Goal: Information Seeking & Learning: Find specific fact

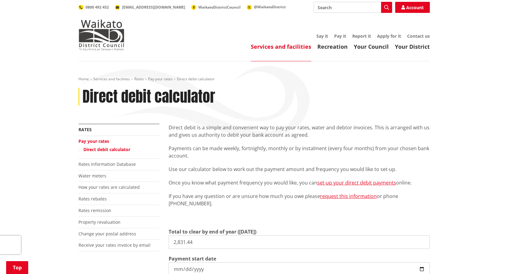
scroll to position [92, 0]
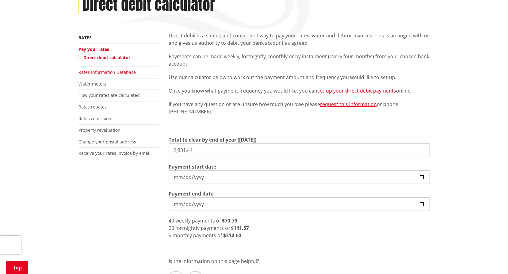
click at [94, 73] on link "Rates Information Database" at bounding box center [106, 72] width 57 height 6
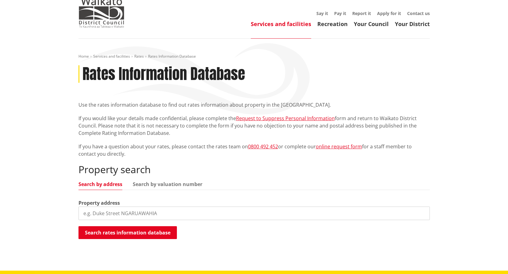
scroll to position [61, 0]
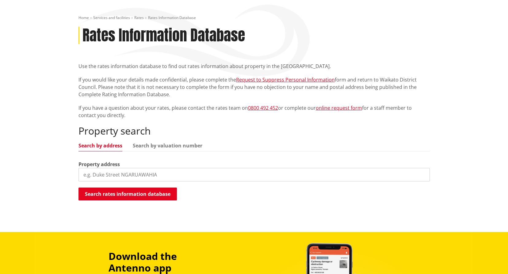
click at [162, 174] on input "search" at bounding box center [253, 174] width 351 height 13
type input "42 [PERSON_NAME]"
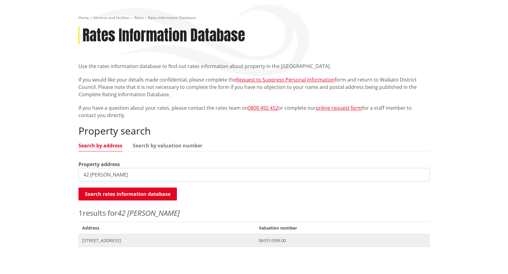
click at [123, 240] on span "[STREET_ADDRESS]" at bounding box center [166, 241] width 169 height 6
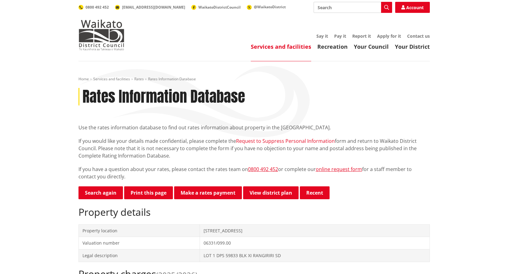
click at [269, 141] on link "Request to Suppress Personal Information" at bounding box center [285, 141] width 99 height 7
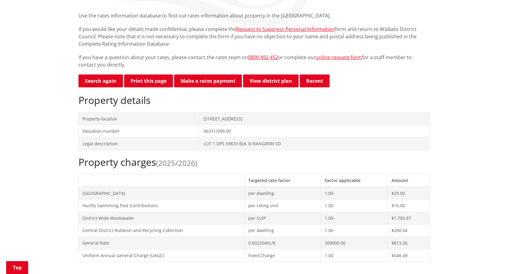
scroll to position [123, 0]
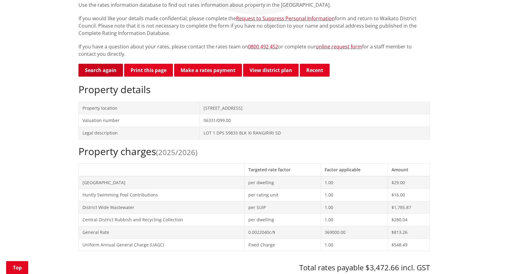
click at [102, 71] on link "Search again" at bounding box center [100, 70] width 44 height 13
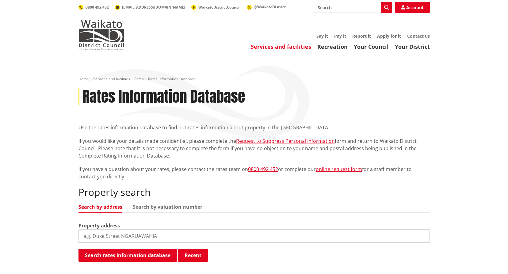
click at [147, 234] on input "search" at bounding box center [253, 235] width 351 height 13
type input "183 waingaro r"
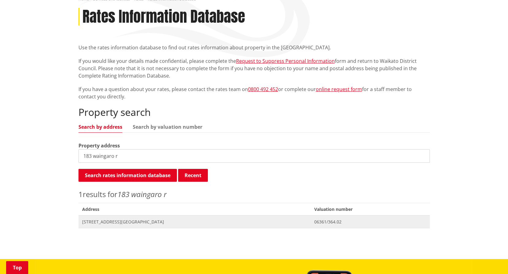
scroll to position [153, 0]
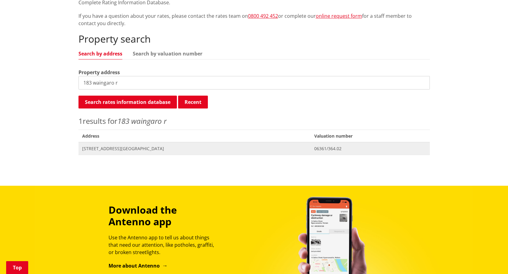
click at [132, 146] on span "183 Waingaro Road NGARUAWAHIA" at bounding box center [194, 149] width 225 height 6
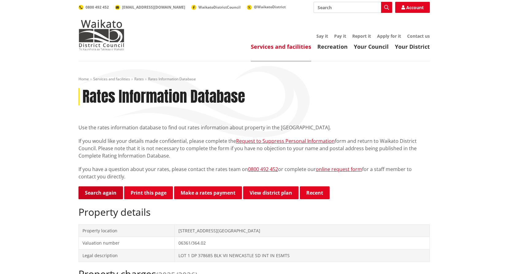
click at [101, 196] on link "Search again" at bounding box center [100, 192] width 44 height 13
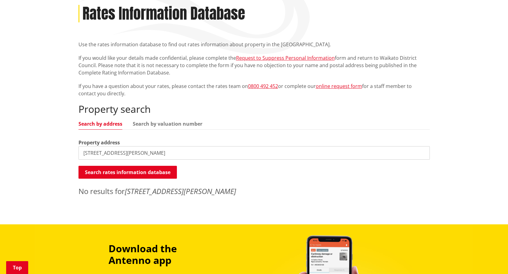
scroll to position [123, 0]
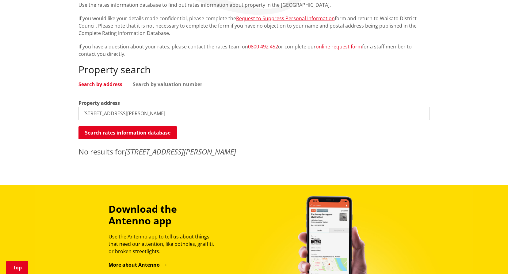
click at [136, 111] on input "32 berryman's road" at bounding box center [253, 113] width 351 height 13
drag, startPoint x: 130, startPoint y: 113, endPoint x: 52, endPoint y: 117, distance: 78.0
click at [52, 117] on div "Home Services and facilities Rates Rates Information Database Rates Information…" at bounding box center [254, 62] width 508 height 246
type input "42 berryman"
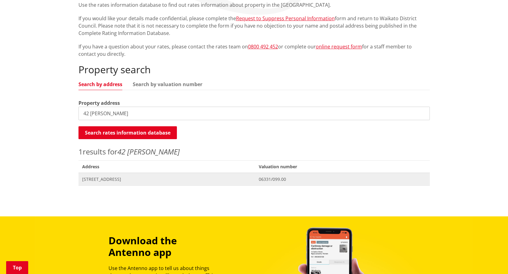
click at [106, 180] on span "[STREET_ADDRESS]" at bounding box center [166, 179] width 169 height 6
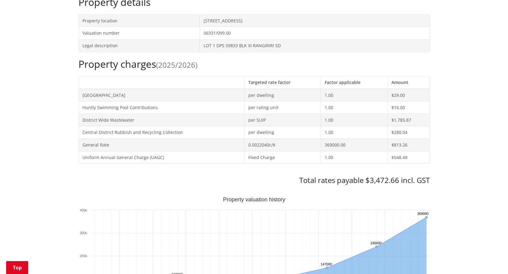
scroll to position [215, 0]
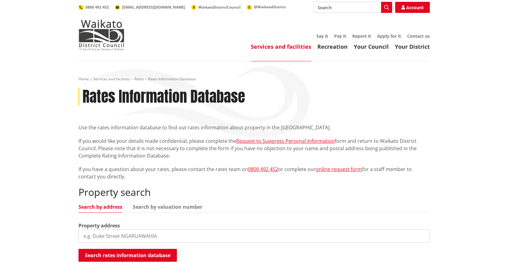
click at [113, 230] on input "search" at bounding box center [253, 235] width 351 height 13
type input "1981 tahuna"
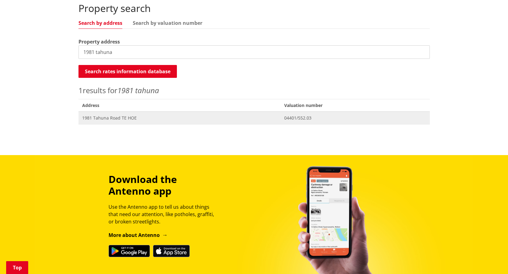
click at [117, 116] on span "1981 Tahuna Road TE HOE" at bounding box center [179, 118] width 195 height 6
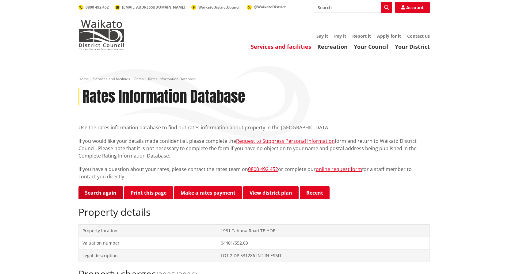
click at [99, 199] on link "Search again" at bounding box center [100, 192] width 44 height 13
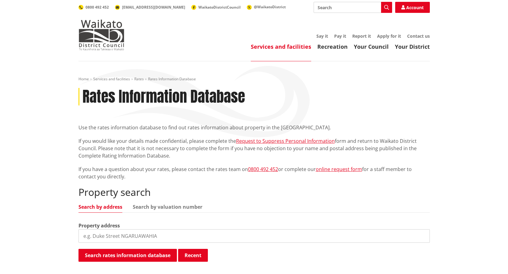
scroll to position [123, 0]
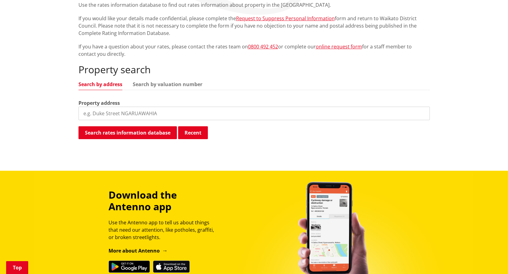
click at [132, 112] on input "search" at bounding box center [253, 113] width 351 height 13
type input "1981 tahuna"
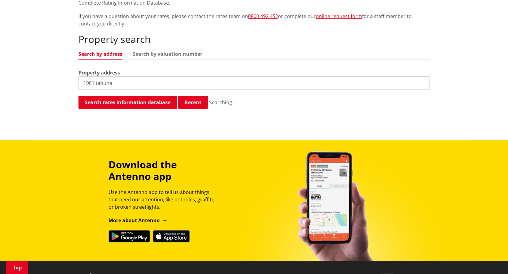
scroll to position [153, 0]
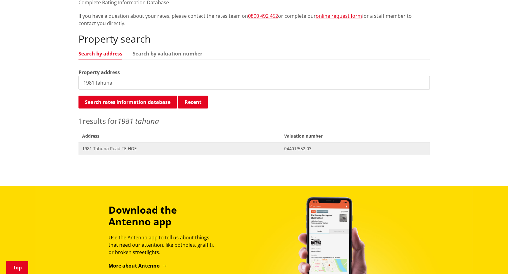
click at [127, 150] on span "1981 Tahuna Road TE HOE" at bounding box center [179, 149] width 195 height 6
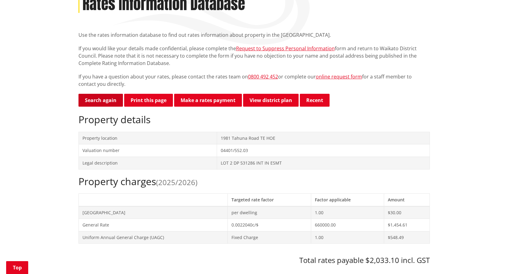
scroll to position [92, 0]
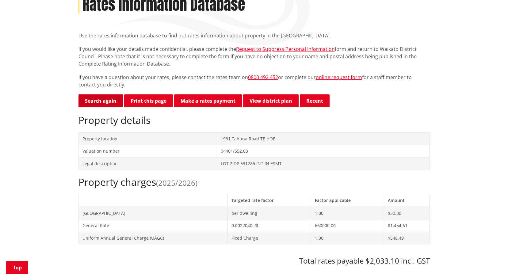
click at [99, 97] on link "Search again" at bounding box center [100, 100] width 44 height 13
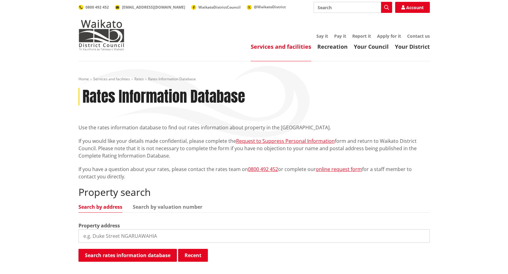
click at [127, 242] on input "search" at bounding box center [253, 235] width 351 height 13
type input "190 great s"
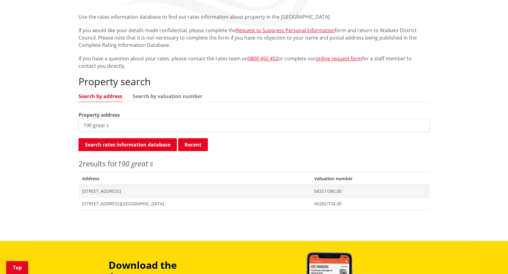
scroll to position [123, 0]
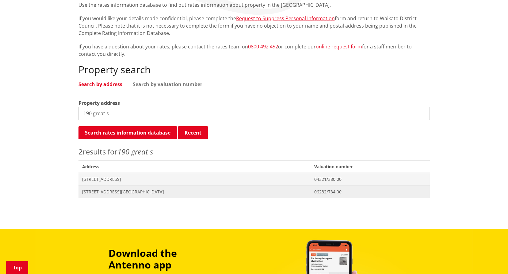
click at [133, 190] on span "[STREET_ADDRESS][GEOGRAPHIC_DATA]" at bounding box center [194, 192] width 225 height 6
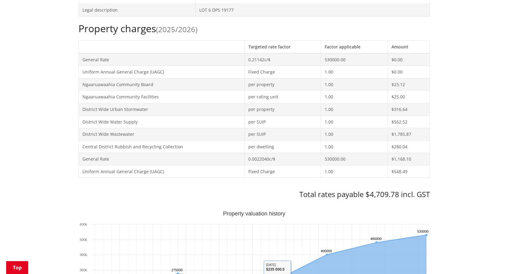
scroll to position [245, 0]
